Goal: Ask a question: Seek information or help from site administrators or community

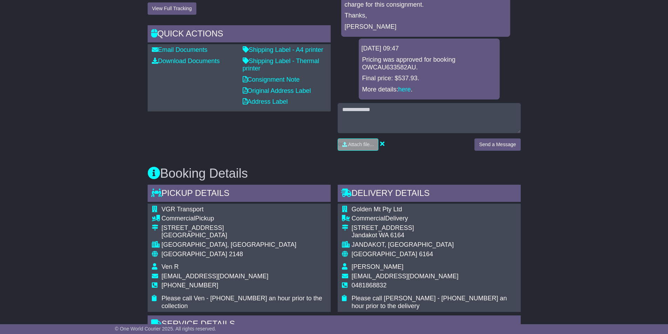
scroll to position [211, 0]
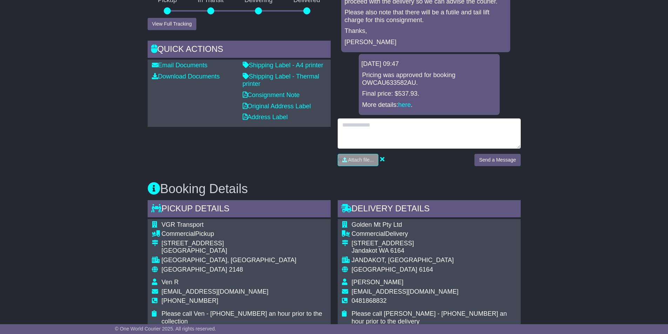
click at [389, 140] on textarea at bounding box center [429, 134] width 183 height 30
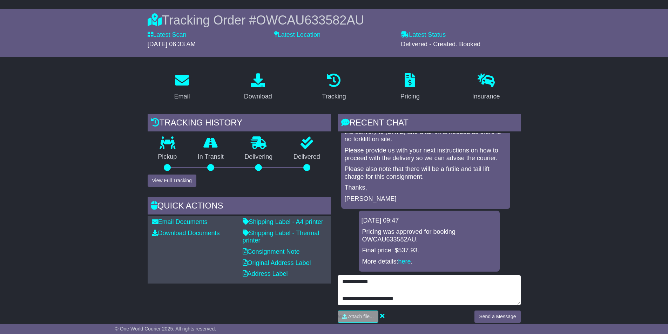
scroll to position [0, 0]
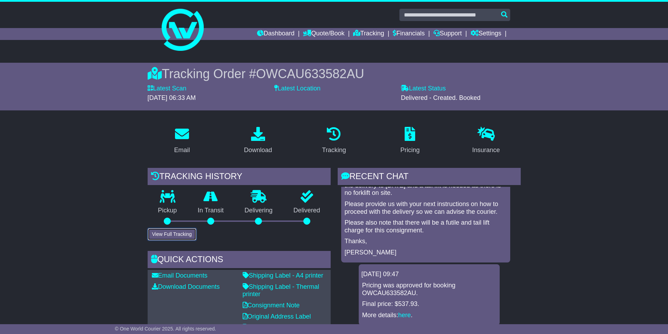
click at [168, 229] on button "View Full Tracking" at bounding box center [172, 234] width 49 height 12
click at [0, 0] on div "Full Tracking × Delivered POD was not received 20 Aug 2025 06:33 Delivered - Cr…" at bounding box center [0, 0] width 0 height 0
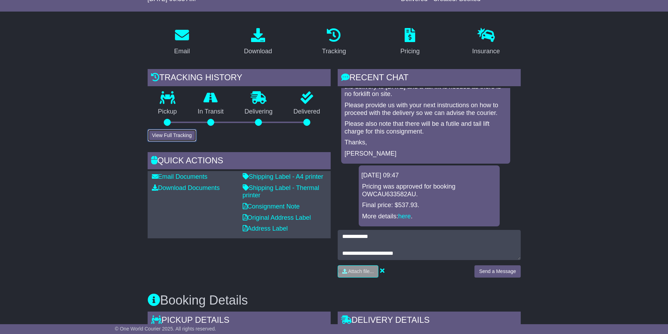
scroll to position [105, 0]
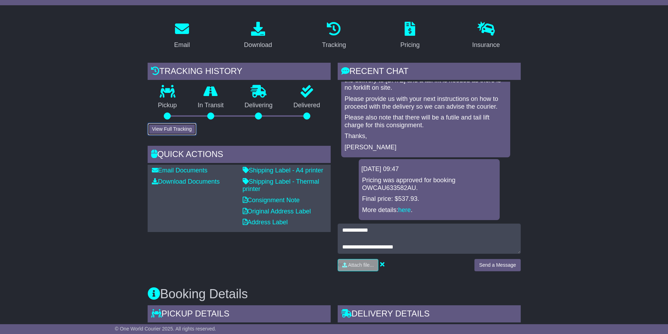
click at [180, 125] on button "View Full Tracking" at bounding box center [172, 129] width 49 height 12
click at [0, 0] on div "Full Tracking × Delivered POD was not received 20 Aug 2025 06:33 Delivered - Cr…" at bounding box center [0, 0] width 0 height 0
click at [180, 125] on button "View Full Tracking" at bounding box center [172, 129] width 49 height 12
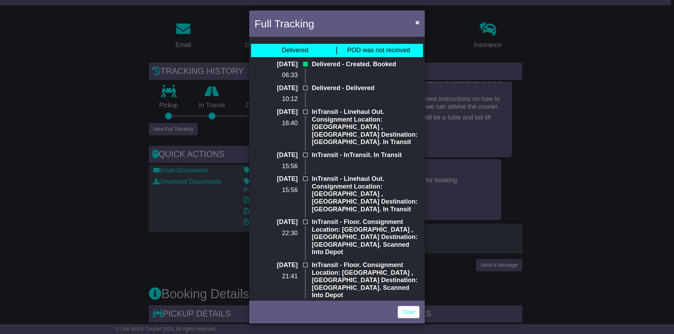
drag, startPoint x: 259, startPoint y: 94, endPoint x: 264, endPoint y: 96, distance: 5.8
click at [259, 94] on div "19 Aug 2025 10:12" at bounding box center [279, 97] width 57 height 24
drag, startPoint x: 264, startPoint y: 96, endPoint x: 279, endPoint y: 98, distance: 14.9
click at [279, 98] on div "19 Aug 2025 10:12" at bounding box center [279, 97] width 57 height 24
click at [280, 100] on p "10:12" at bounding box center [275, 99] width 43 height 8
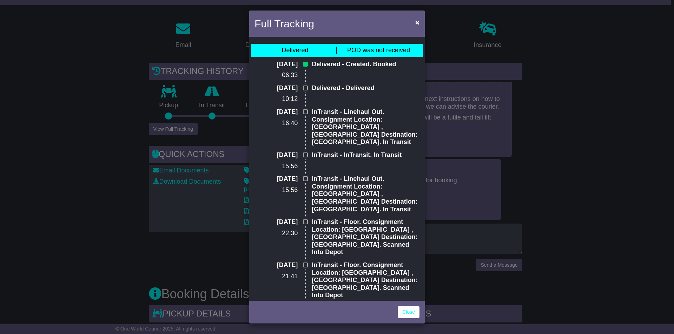
click at [280, 100] on p "10:12" at bounding box center [275, 99] width 43 height 8
click at [57, 130] on div "Full Tracking × Delivered POD was not received 20 Aug 2025 06:33 Delivered - Cr…" at bounding box center [337, 167] width 674 height 334
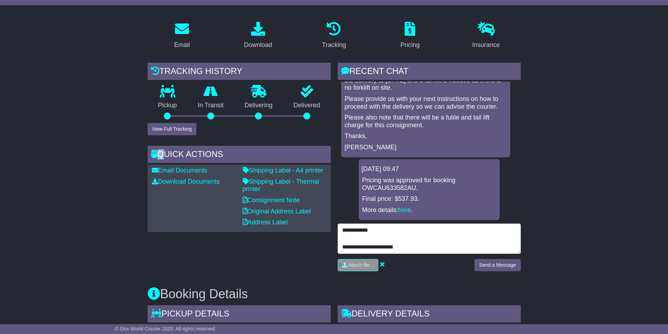
click at [421, 244] on textarea "**********" at bounding box center [429, 239] width 183 height 30
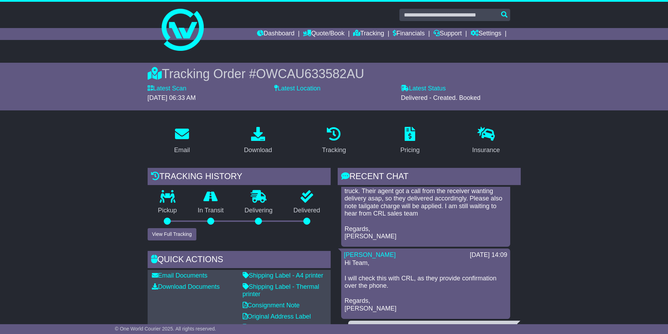
scroll to position [0, 0]
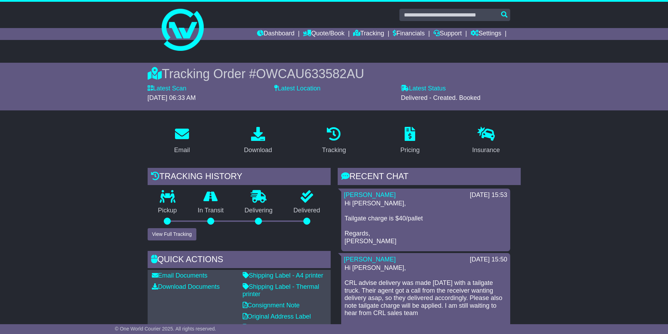
type textarea "**********"
drag, startPoint x: 373, startPoint y: 244, endPoint x: 356, endPoint y: 223, distance: 27.5
click at [356, 223] on p "Hi Sam, Tailgate charge is $40/pallet Regards, Cristina" at bounding box center [426, 223] width 162 height 46
click at [351, 203] on p "Hi Sam, Tailgate charge is $40/pallet Regards, Cristina" at bounding box center [426, 223] width 162 height 46
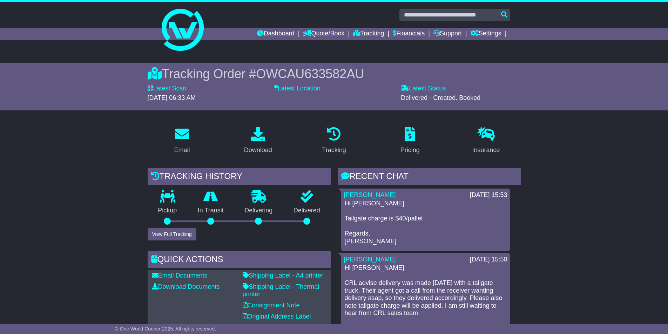
click at [346, 202] on p "Hi Sam, Tailgate charge is $40/pallet Regards, Cristina" at bounding box center [426, 223] width 162 height 46
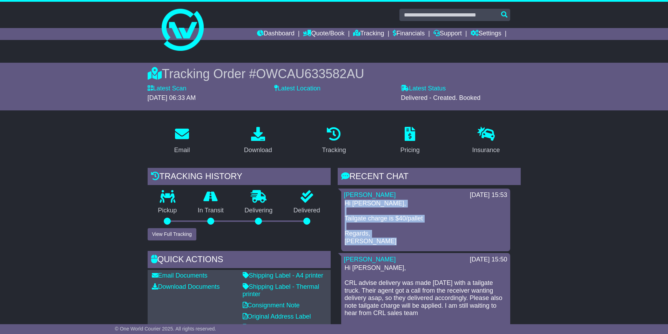
drag, startPoint x: 346, startPoint y: 202, endPoint x: 369, endPoint y: 243, distance: 47.8
click at [369, 243] on p "Hi Sam, Tailgate charge is $40/pallet Regards, Cristina" at bounding box center [426, 223] width 162 height 46
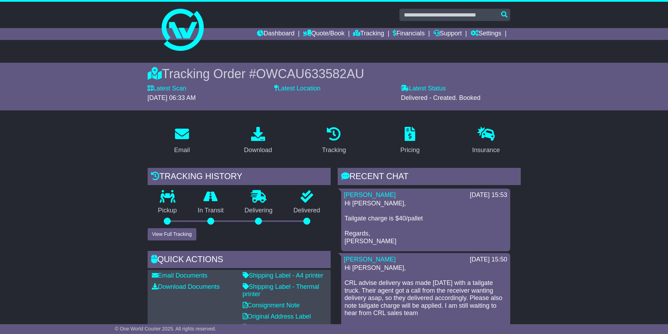
click at [369, 245] on p "Hi Sam, Tailgate charge is $40/pallet Regards, Cristina" at bounding box center [426, 223] width 162 height 46
click at [368, 245] on p "Hi Sam, Tailgate charge is $40/pallet Regards, Cristina" at bounding box center [426, 223] width 162 height 46
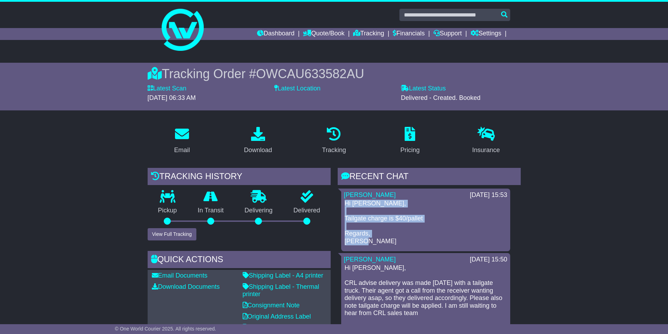
drag, startPoint x: 346, startPoint y: 205, endPoint x: 361, endPoint y: 242, distance: 39.9
click at [361, 242] on p "Hi Sam, Tailgate charge is $40/pallet Regards, Cristina" at bounding box center [426, 223] width 162 height 46
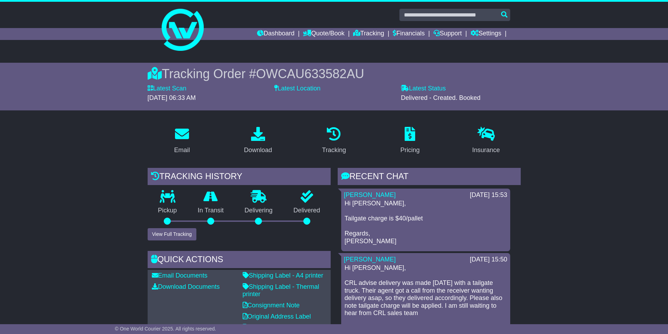
click at [368, 247] on div "Cristina Santos 20 Aug 2025 15:53 Hi Sam, Tailgate charge is $40/pallet Regards…" at bounding box center [425, 220] width 169 height 63
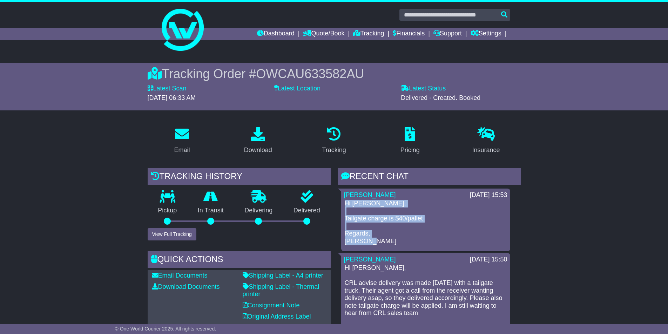
drag, startPoint x: 345, startPoint y: 202, endPoint x: 370, endPoint y: 249, distance: 52.6
click at [370, 249] on div "Cristina Santos 20 Aug 2025 15:53 Hi Sam, Tailgate charge is $40/pallet Regards…" at bounding box center [425, 220] width 169 height 63
click at [368, 242] on p "Hi Sam, Tailgate charge is $40/pallet Regards, Cristina" at bounding box center [426, 223] width 162 height 46
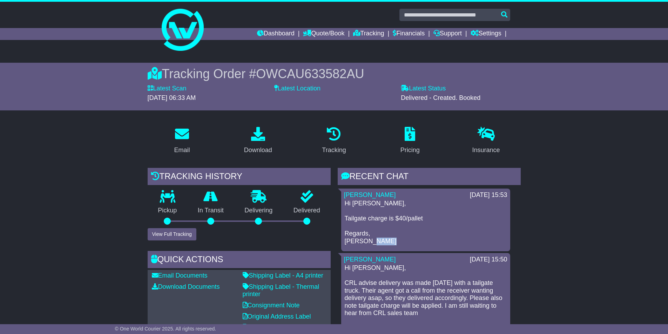
click at [367, 242] on p "Hi Sam, Tailgate charge is $40/pallet Regards, Cristina" at bounding box center [426, 223] width 162 height 46
click at [365, 241] on p "Hi Sam, Tailgate charge is $40/pallet Regards, Cristina" at bounding box center [426, 223] width 162 height 46
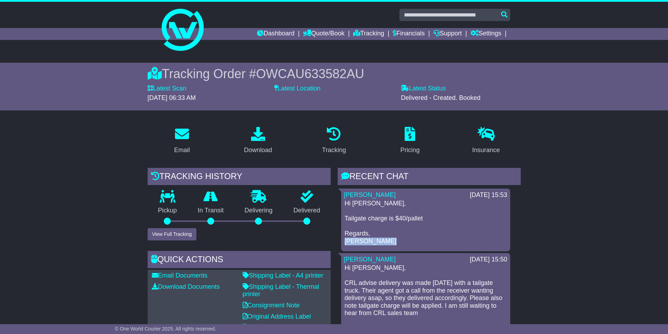
click at [365, 241] on p "Hi Sam, Tailgate charge is $40/pallet Regards, Cristina" at bounding box center [426, 223] width 162 height 46
click at [356, 238] on p "Hi Sam, Tailgate charge is $40/pallet Regards, Cristina" at bounding box center [426, 223] width 162 height 46
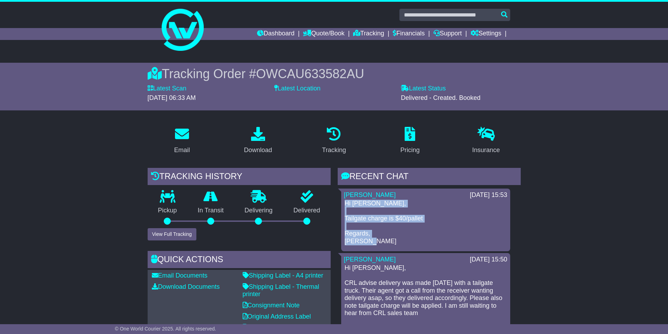
drag, startPoint x: 346, startPoint y: 202, endPoint x: 368, endPoint y: 242, distance: 46.2
click at [368, 242] on p "Hi Sam, Tailgate charge is $40/pallet Regards, Cristina" at bounding box center [426, 223] width 162 height 46
drag, startPoint x: 360, startPoint y: 224, endPoint x: 357, endPoint y: 213, distance: 11.4
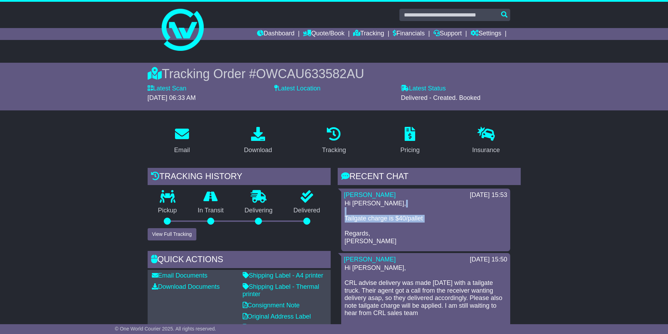
click at [357, 213] on p "Hi Sam, Tailgate charge is $40/pallet Regards, Cristina" at bounding box center [426, 223] width 162 height 46
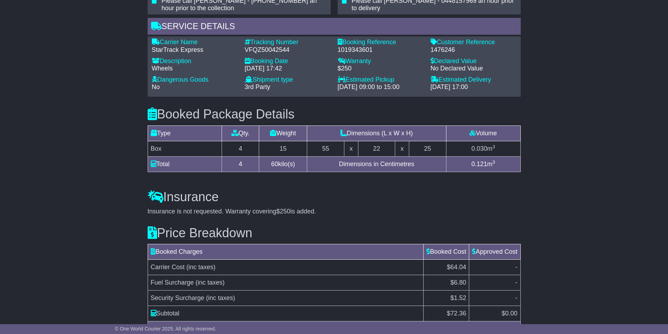
scroll to position [105, 0]
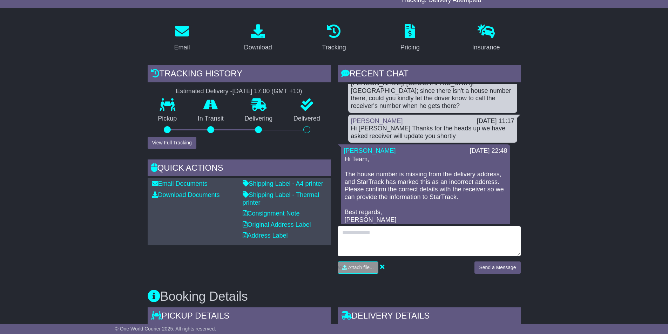
click at [389, 241] on textarea at bounding box center [429, 241] width 183 height 30
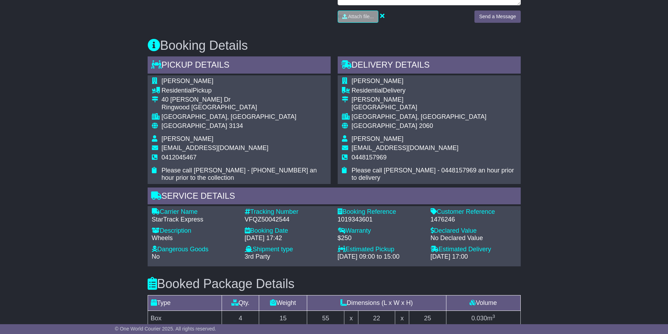
scroll to position [254, 0]
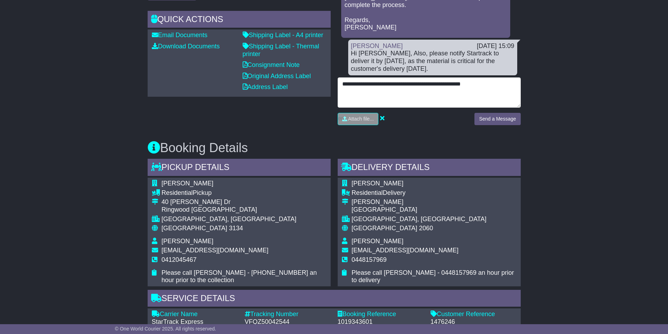
click at [485, 84] on textarea "**********" at bounding box center [429, 93] width 183 height 30
click at [404, 82] on textarea "**********" at bounding box center [429, 93] width 183 height 30
click at [408, 86] on textarea "**********" at bounding box center [429, 93] width 183 height 30
click at [489, 88] on textarea "**********" at bounding box center [429, 93] width 183 height 30
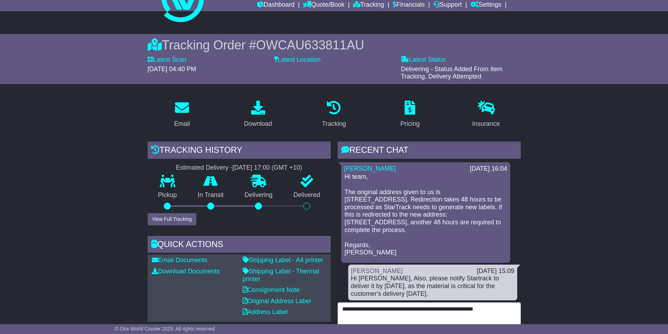
scroll to position [0, 0]
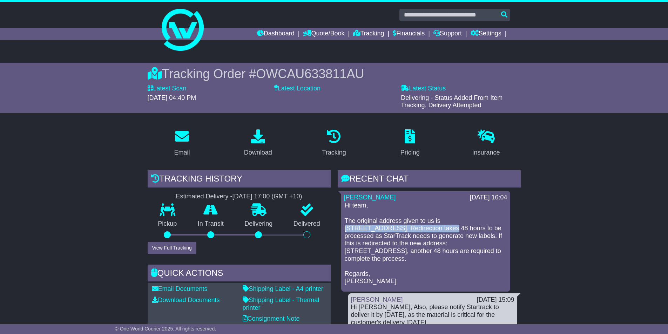
drag, startPoint x: 442, startPoint y: 221, endPoint x: 399, endPoint y: 232, distance: 44.8
click at [399, 232] on p "Hi team, The original address given to us is 5 Merlin Street, North Sydney, 206…" at bounding box center [426, 244] width 162 height 84
copy p "5 Merlin Street, North Sydney, 2060"
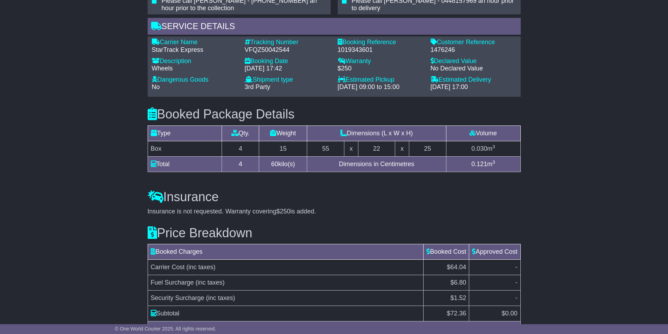
scroll to position [316, 0]
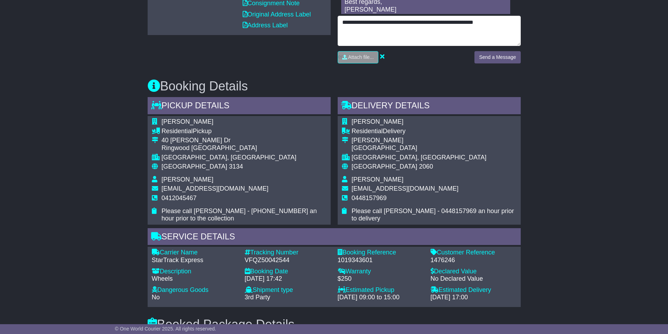
click at [496, 28] on textarea "**********" at bounding box center [429, 31] width 183 height 30
paste textarea "**********"
type textarea "**********"
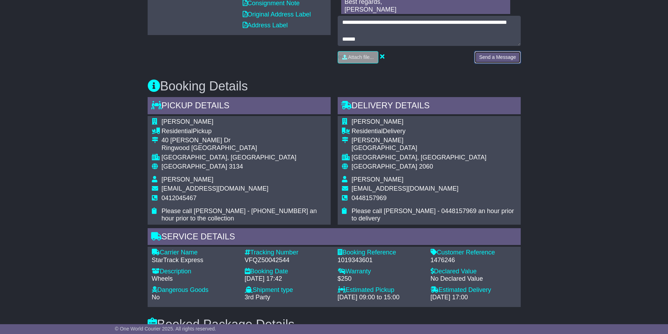
click at [475, 51] on button "Send a Message" at bounding box center [498, 57] width 46 height 12
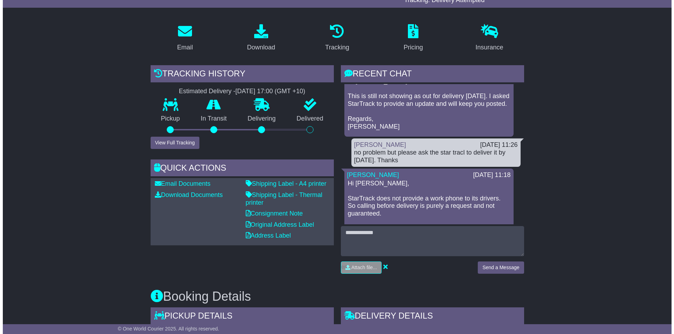
scroll to position [316, 0]
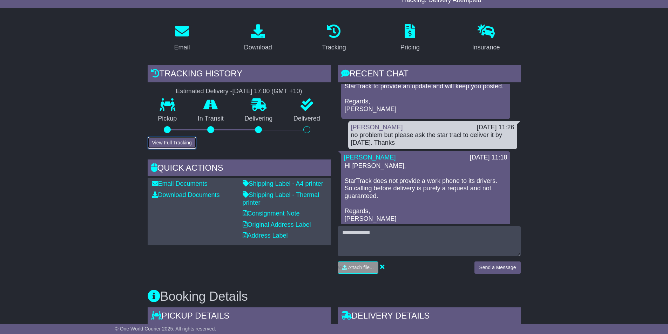
click at [171, 145] on button "View Full Tracking" at bounding box center [172, 143] width 49 height 12
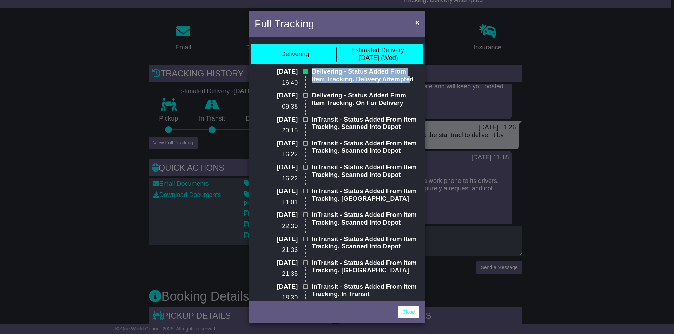
drag, startPoint x: 311, startPoint y: 69, endPoint x: 409, endPoint y: 84, distance: 99.8
click at [409, 84] on div "Delivering - Status Added From Item Tracking. Delivery Attempted" at bounding box center [365, 80] width 115 height 24
drag, startPoint x: 420, startPoint y: 76, endPoint x: 311, endPoint y: 67, distance: 109.5
click at [311, 67] on div "Delivering Estimated Delivery: 20 Aug (Wed) 18 Aug 2025 16:40 Delivering - Stat…" at bounding box center [336, 169] width 175 height 261
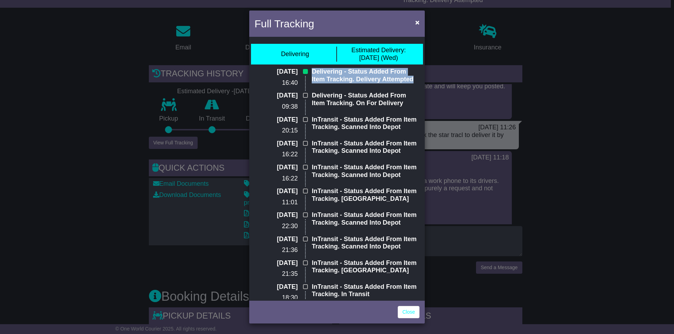
click at [337, 86] on div "Delivering - Status Added From Item Tracking. Delivery Attempted" at bounding box center [365, 80] width 115 height 24
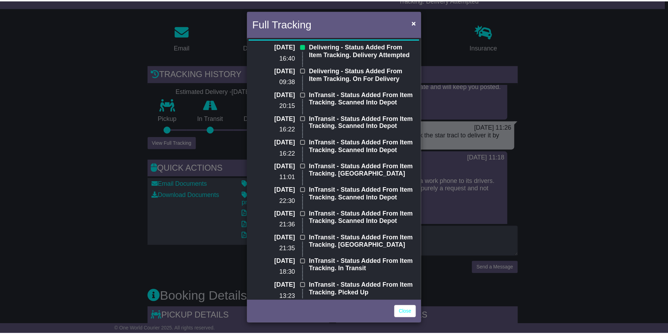
scroll to position [0, 0]
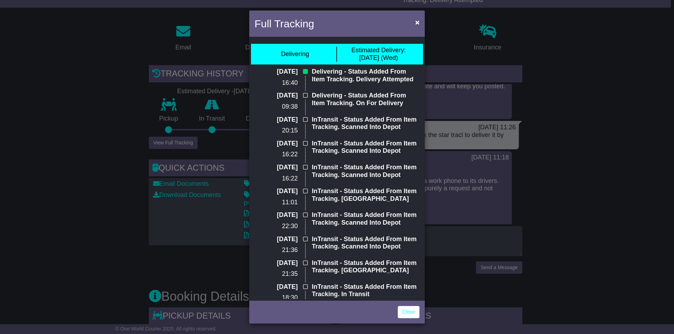
click at [98, 152] on div "Full Tracking × Delivering Estimated Delivery: 20 Aug (Wed) 18 Aug 2025 16:40 D…" at bounding box center [337, 167] width 674 height 334
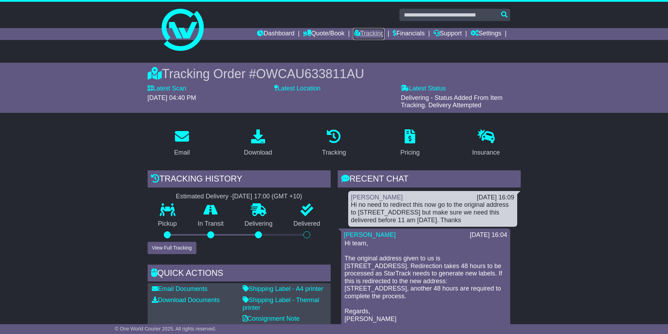
click at [358, 34] on link "Tracking" at bounding box center [368, 34] width 31 height 12
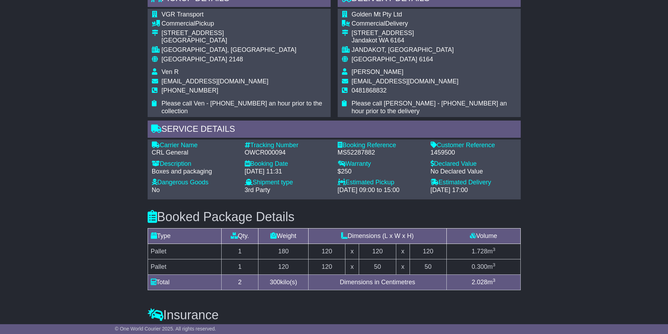
scroll to position [211, 0]
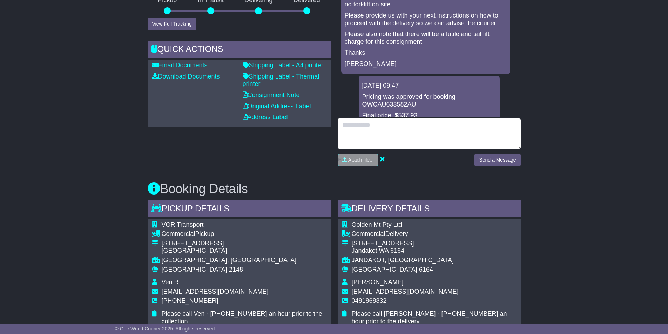
click at [389, 131] on textarea at bounding box center [429, 134] width 183 height 30
type textarea "**********"
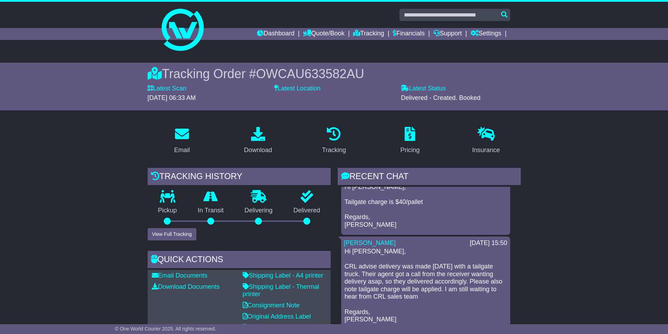
scroll to position [0, 0]
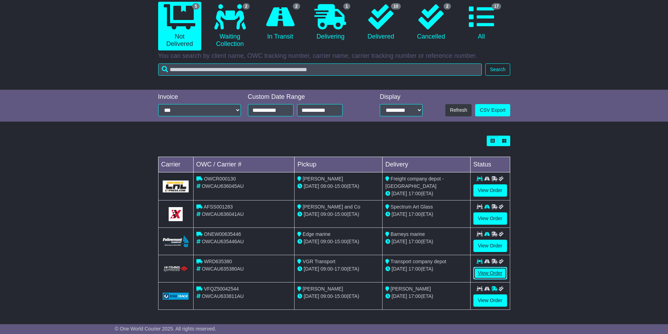
click at [481, 272] on link "View Order" at bounding box center [491, 273] width 34 height 12
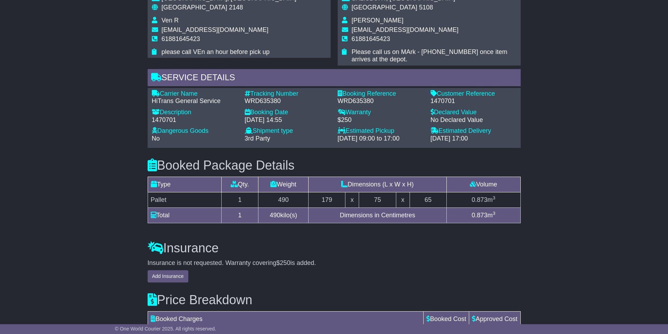
scroll to position [522, 0]
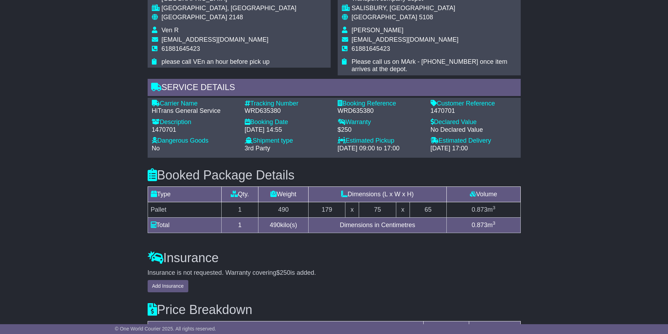
click at [267, 111] on div "WRD635380" at bounding box center [288, 111] width 86 height 8
copy div "WRD635380"
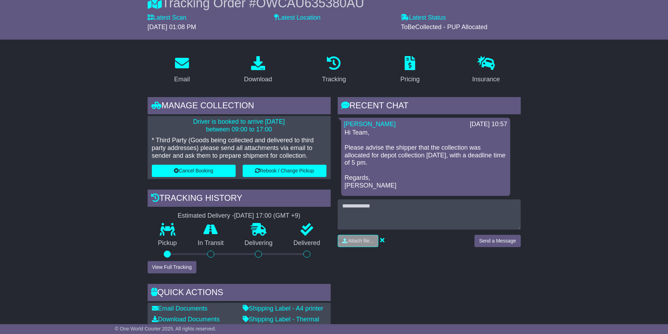
scroll to position [0, 0]
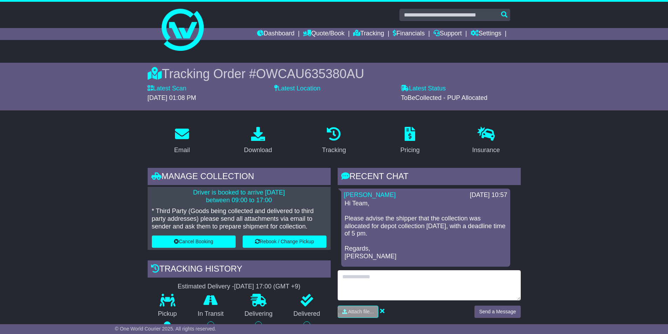
click at [374, 286] on textarea at bounding box center [429, 286] width 183 height 30
click at [422, 290] on textarea "**********" at bounding box center [429, 286] width 183 height 30
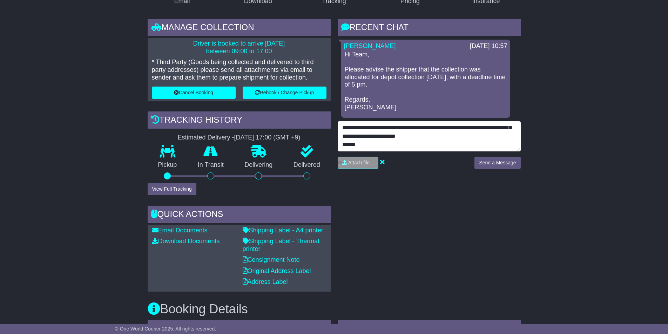
scroll to position [211, 0]
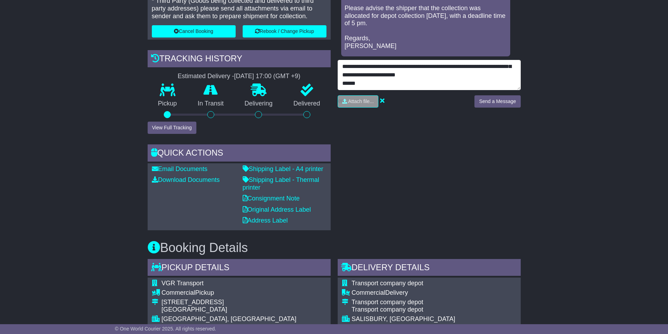
type textarea "**********"
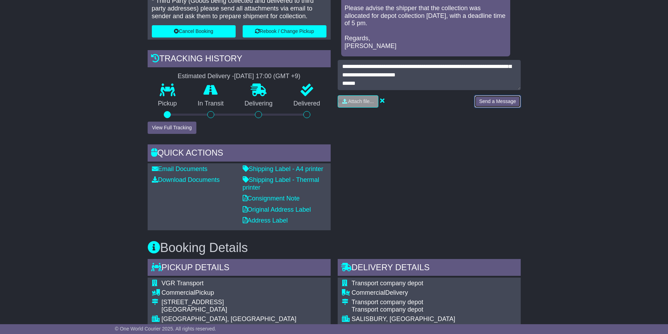
click at [508, 107] on button "Send a Message" at bounding box center [498, 101] width 46 height 12
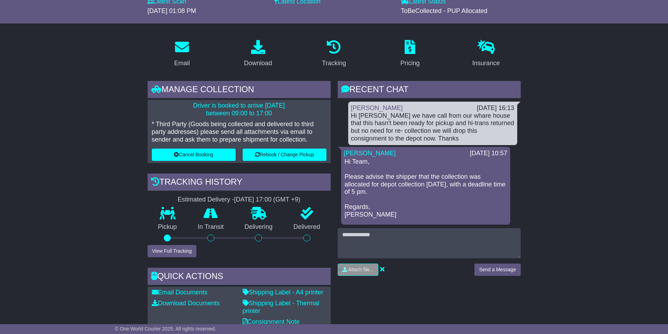
scroll to position [105, 0]
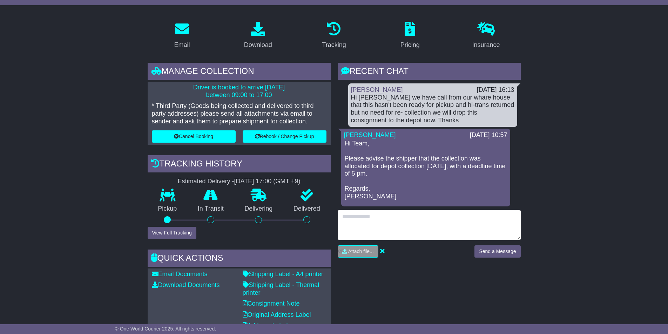
click at [403, 231] on textarea at bounding box center [429, 225] width 183 height 30
type textarea "**********"
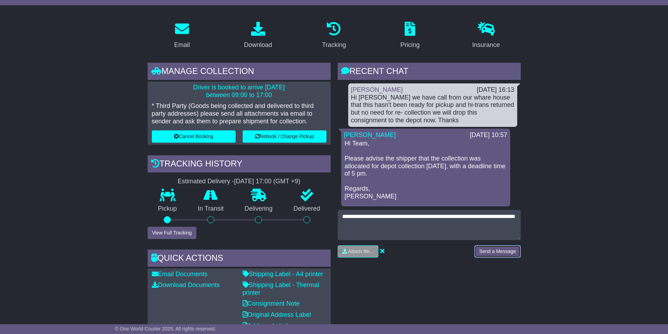
click at [475, 246] on button "Send a Message" at bounding box center [498, 252] width 46 height 12
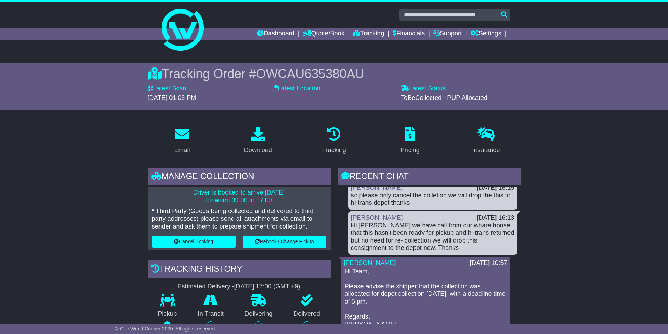
scroll to position [0, 0]
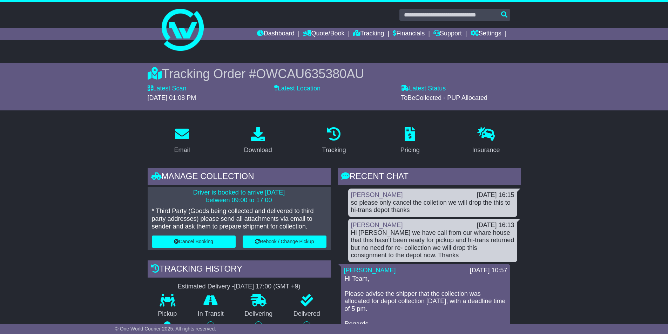
drag, startPoint x: 352, startPoint y: 203, endPoint x: 392, endPoint y: 212, distance: 40.7
click at [353, 203] on div "so please only cancel the colletion we will drop the this to hi-trans depot tha…" at bounding box center [432, 206] width 163 height 15
click at [393, 213] on div "so please only cancel the colletion we will drop the this to hi-trans depot tha…" at bounding box center [432, 206] width 163 height 15
click at [443, 222] on div "[PERSON_NAME]" at bounding box center [411, 226] width 126 height 8
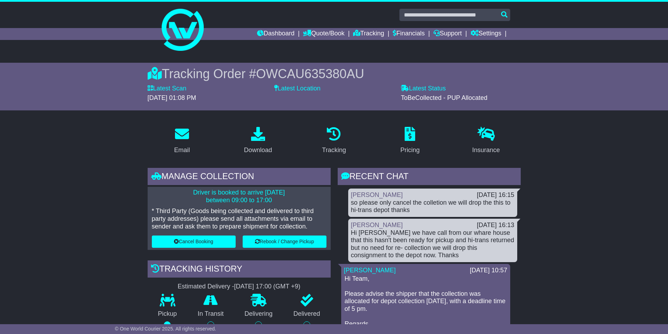
click at [443, 222] on div "[PERSON_NAME]" at bounding box center [411, 226] width 126 height 8
